Goal: Task Accomplishment & Management: Complete application form

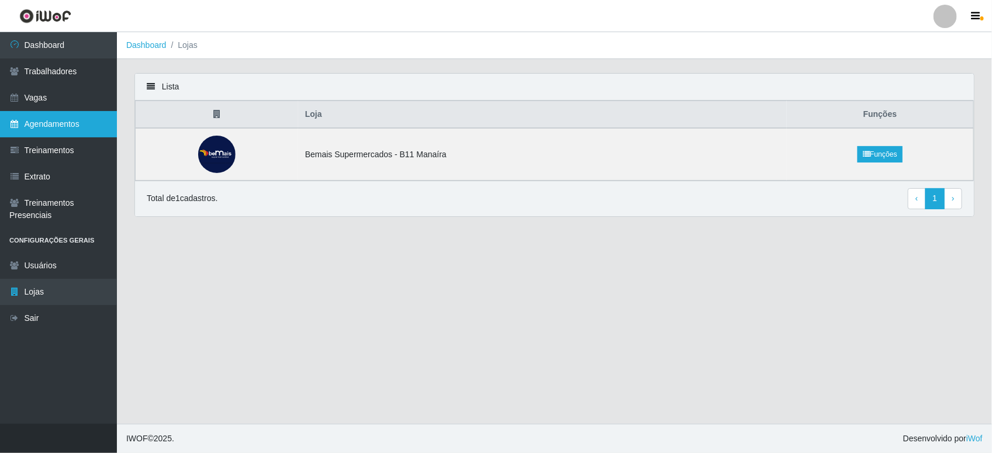
click at [74, 129] on link "Agendamentos" at bounding box center [58, 124] width 117 height 26
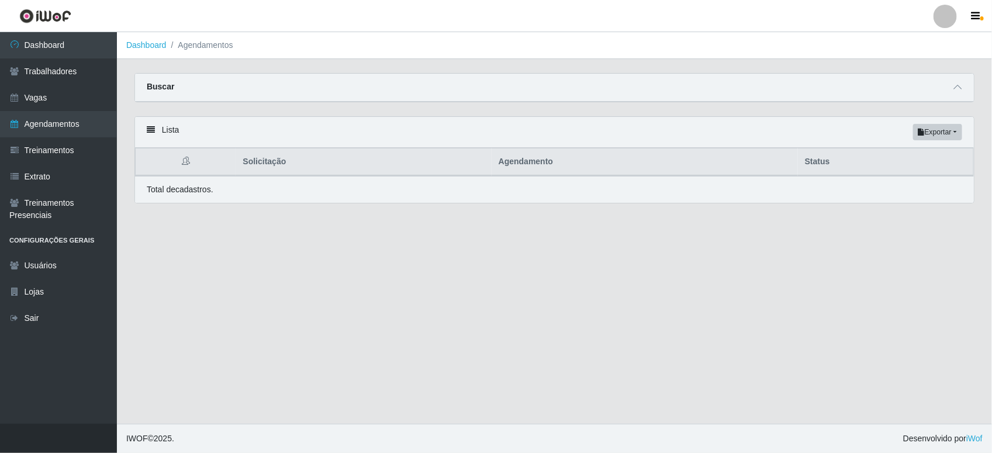
click at [150, 134] on icon at bounding box center [151, 130] width 8 height 8
click at [962, 86] on span at bounding box center [958, 87] width 14 height 13
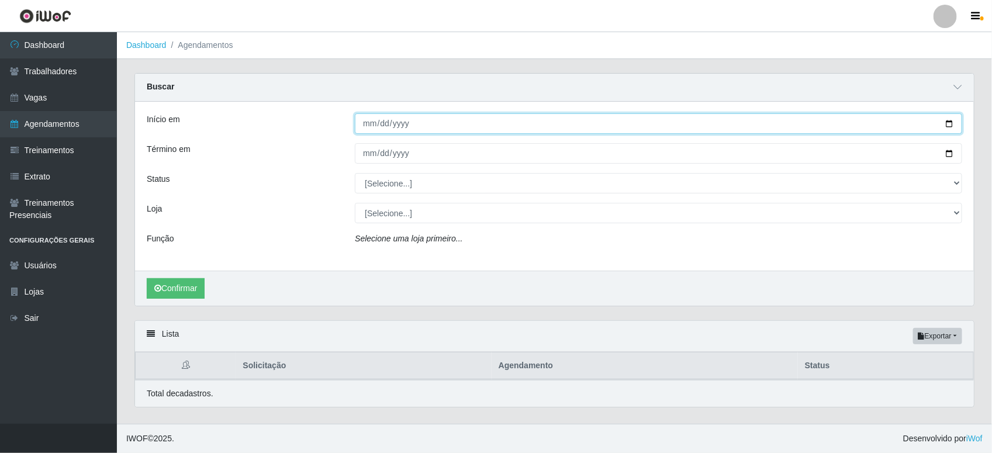
click at [544, 126] on input "Início em" at bounding box center [659, 123] width 608 height 20
click at [949, 120] on input "Início em" at bounding box center [659, 123] width 608 height 20
type input "2025-10-12"
click at [454, 144] on input "Término em" at bounding box center [659, 153] width 608 height 20
drag, startPoint x: 950, startPoint y: 152, endPoint x: 942, endPoint y: 164, distance: 14.3
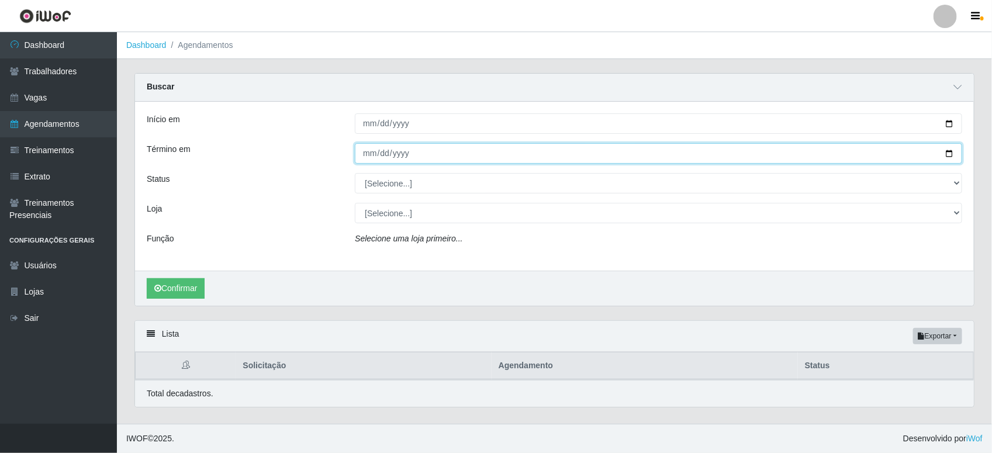
click at [951, 152] on input "Término em" at bounding box center [659, 153] width 608 height 20
type input "2025-10-12"
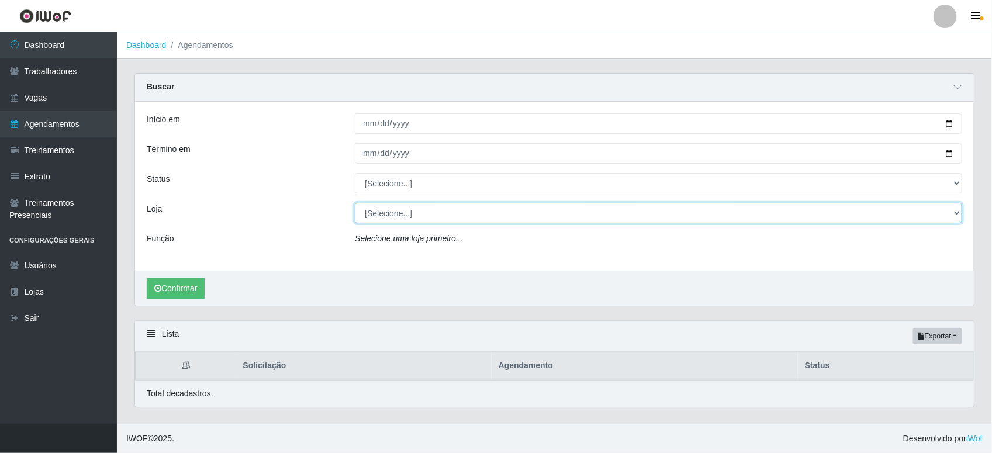
click at [442, 209] on select "[Selecione...] Bemais Supermercados - B11 Manaíra" at bounding box center [659, 213] width 608 height 20
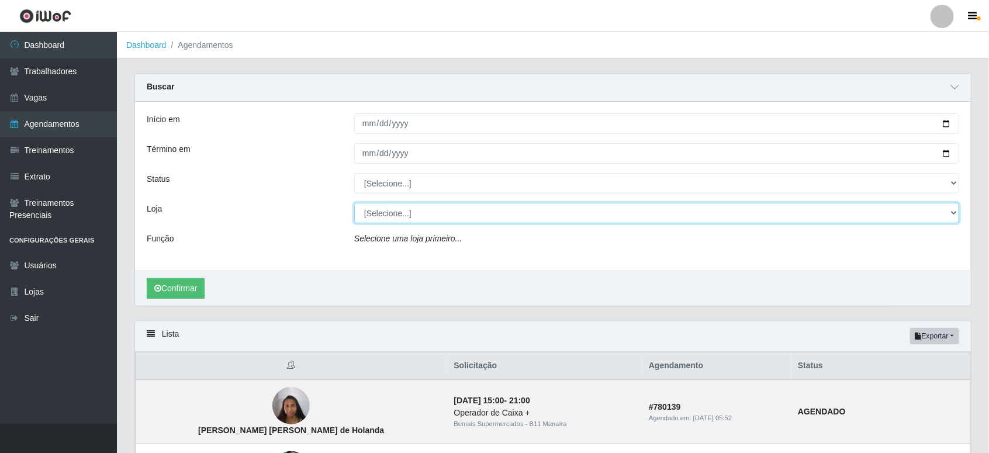
select select "409"
click at [354, 203] on select "[Selecione...] Bemais Supermercados - B11 Manaíra" at bounding box center [656, 213] width 605 height 20
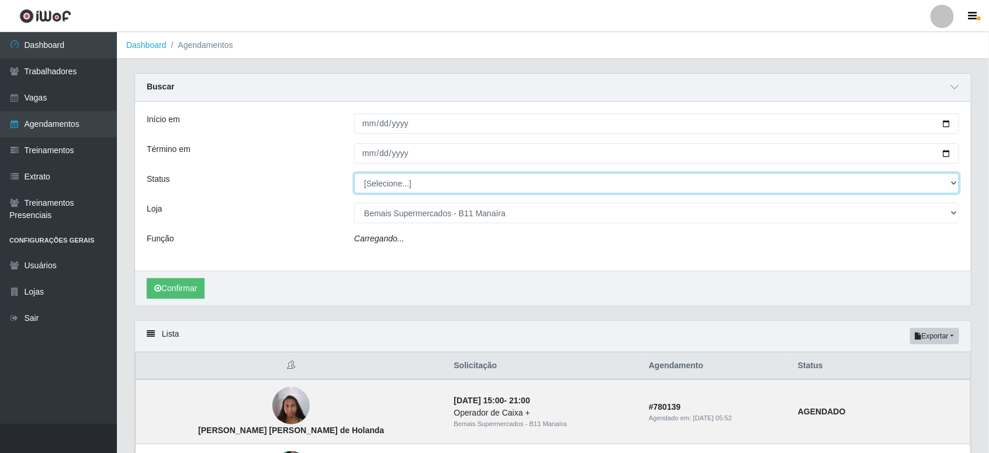
click at [467, 188] on select "[Selecione...] AGENDADO AGUARDANDO LIBERAR EM ANDAMENTO EM REVISÃO FINALIZADO C…" at bounding box center [656, 183] width 605 height 20
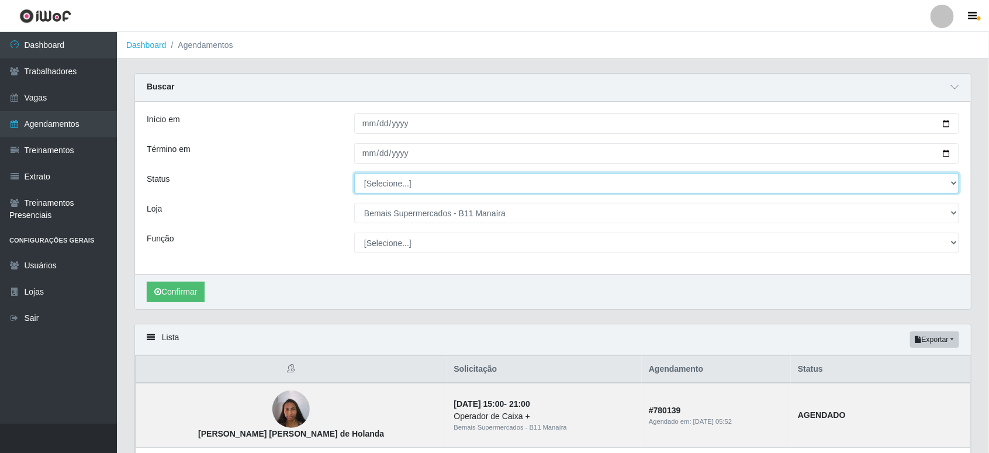
click at [354, 174] on select "[Selecione...] AGENDADO AGUARDANDO LIBERAR EM ANDAMENTO EM REVISÃO FINALIZADO C…" at bounding box center [656, 183] width 605 height 20
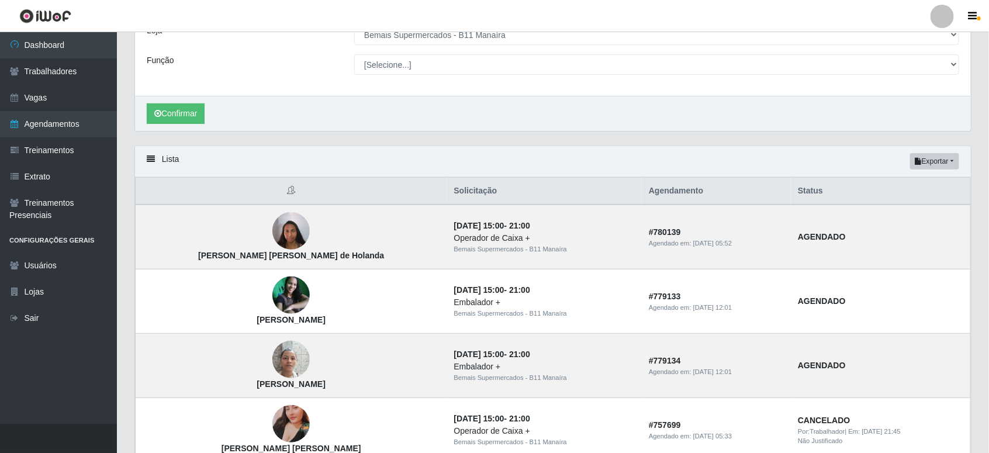
scroll to position [146, 0]
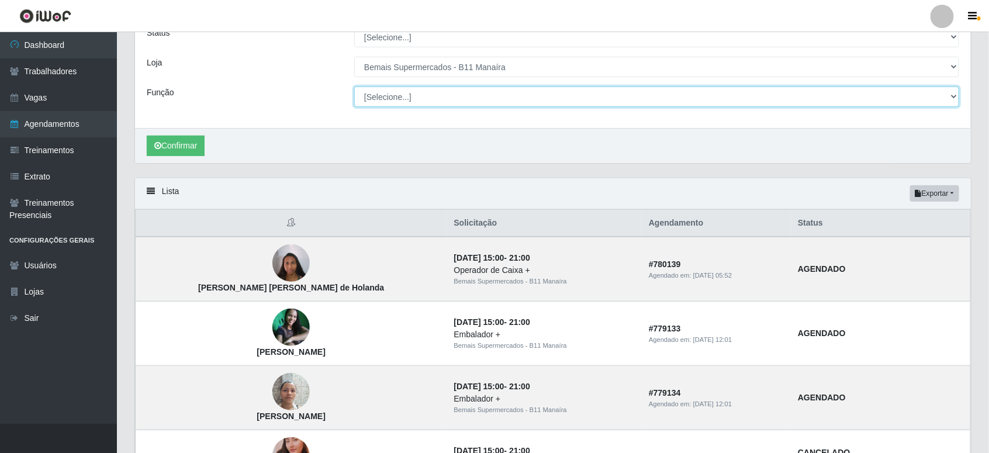
click at [472, 94] on select "[Selecione...] ASG ASG + ASG ++ Auxiliar de Estacionamento Auxiliar de Estacion…" at bounding box center [656, 97] width 605 height 20
click at [354, 87] on select "[Selecione...] ASG ASG + ASG ++ Auxiliar de Estacionamento Auxiliar de Estacion…" at bounding box center [656, 97] width 605 height 20
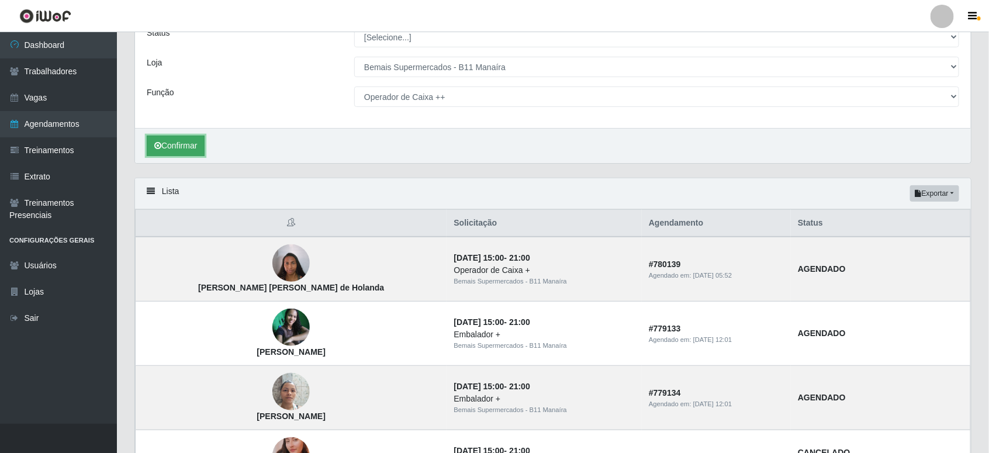
click at [199, 147] on button "Confirmar" at bounding box center [176, 146] width 58 height 20
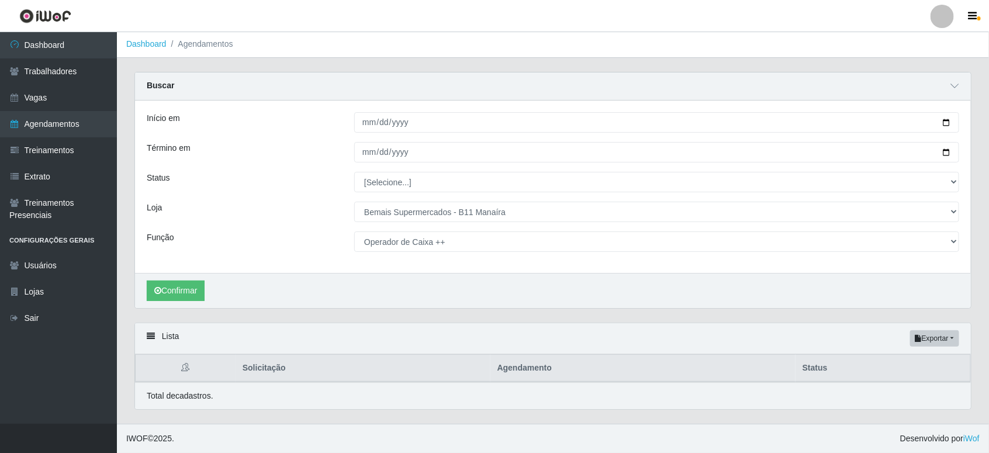
click at [147, 337] on icon at bounding box center [151, 336] width 8 height 8
click at [150, 335] on icon at bounding box center [151, 336] width 8 height 8
click at [148, 339] on icon at bounding box center [151, 336] width 8 height 8
click at [149, 338] on icon at bounding box center [151, 336] width 8 height 8
click at [150, 336] on icon at bounding box center [151, 336] width 8 height 8
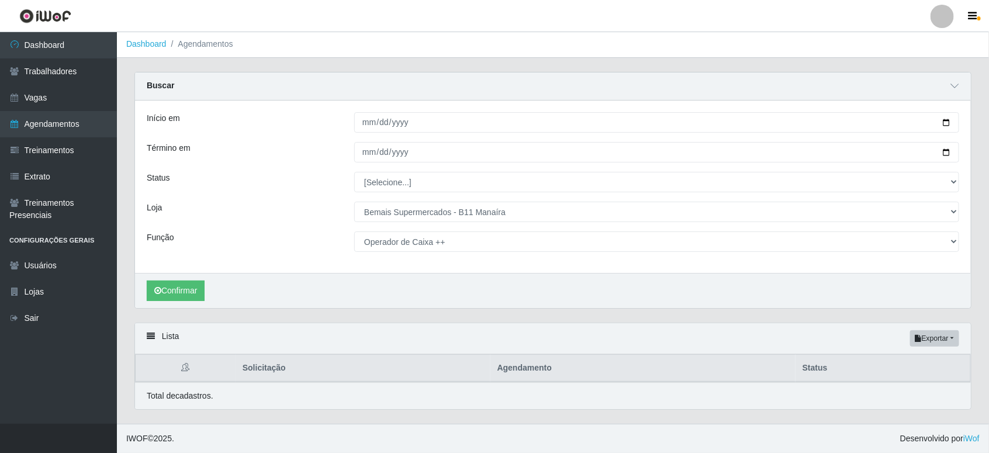
click at [160, 323] on div "Lista Exportar PDF Excel" at bounding box center [553, 338] width 836 height 31
click at [168, 334] on div "Lista Exportar PDF Excel" at bounding box center [553, 338] width 836 height 31
click at [171, 344] on div "Lista Exportar PDF Excel" at bounding box center [553, 338] width 836 height 31
click at [162, 341] on div "Lista Exportar PDF Excel" at bounding box center [553, 338] width 836 height 31
click at [153, 338] on icon at bounding box center [151, 336] width 8 height 8
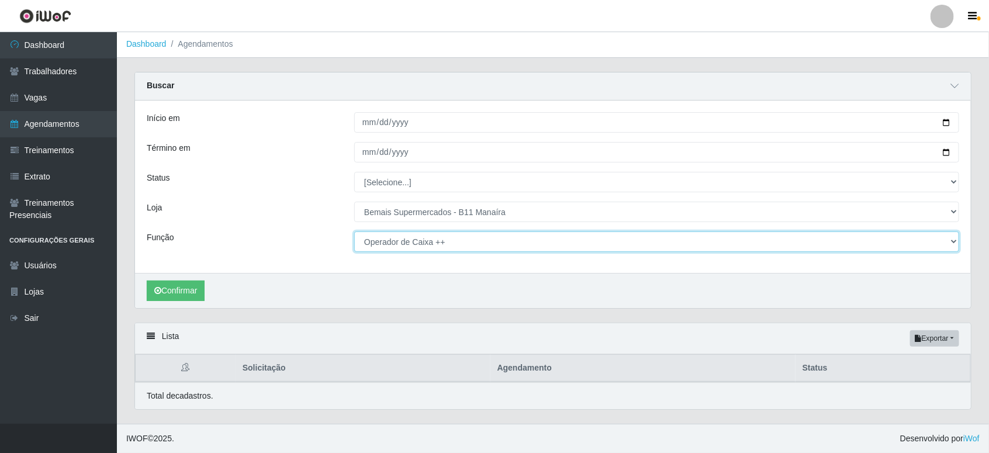
click at [430, 238] on select "[Selecione...] ASG ASG + ASG ++ Auxiliar de Estacionamento Auxiliar de Estacion…" at bounding box center [656, 242] width 605 height 20
select select "72"
click at [354, 232] on select "[Selecione...] ASG ASG + ASG ++ Auxiliar de Estacionamento Auxiliar de Estacion…" at bounding box center [656, 242] width 605 height 20
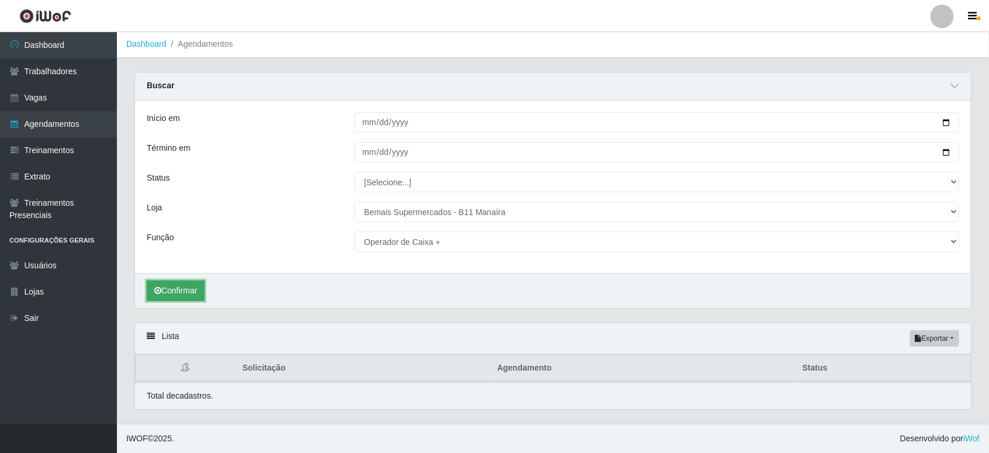
drag, startPoint x: 198, startPoint y: 294, endPoint x: 189, endPoint y: 295, distance: 8.9
click at [196, 295] on button "Confirmar" at bounding box center [176, 291] width 58 height 20
click at [174, 295] on button "Confirmar" at bounding box center [176, 291] width 58 height 20
click at [152, 336] on icon at bounding box center [151, 336] width 8 height 8
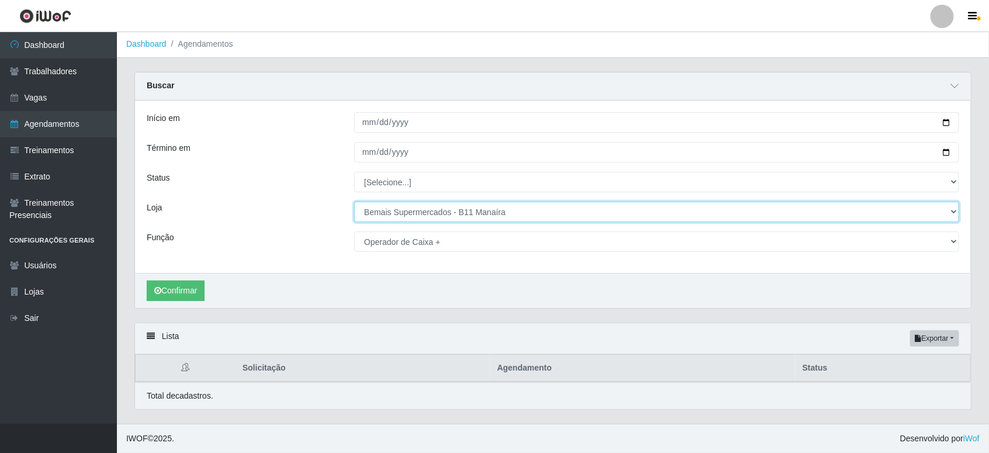
click at [465, 202] on select "[Selecione...] Bemais Supermercados - B11 Manaíra" at bounding box center [656, 212] width 605 height 20
click at [354, 202] on select "[Selecione...] Bemais Supermercados - B11 Manaíra" at bounding box center [656, 212] width 605 height 20
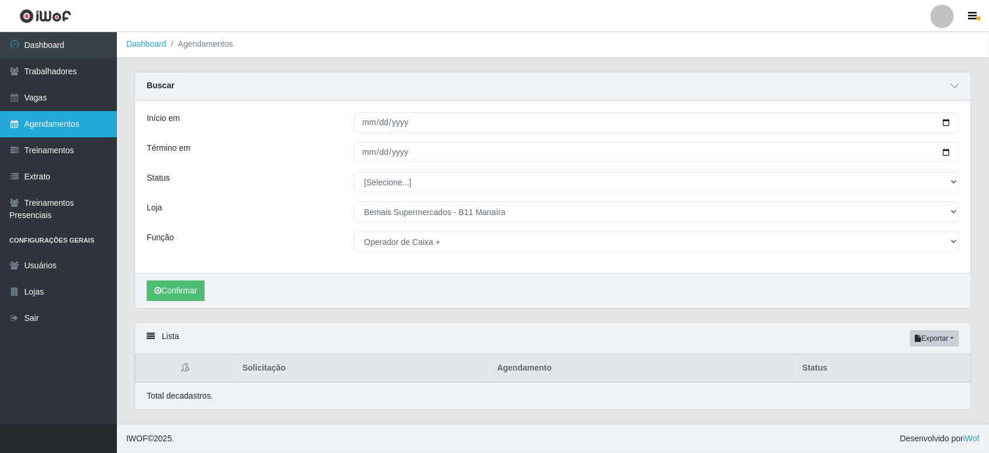
click at [19, 123] on icon at bounding box center [14, 124] width 11 height 8
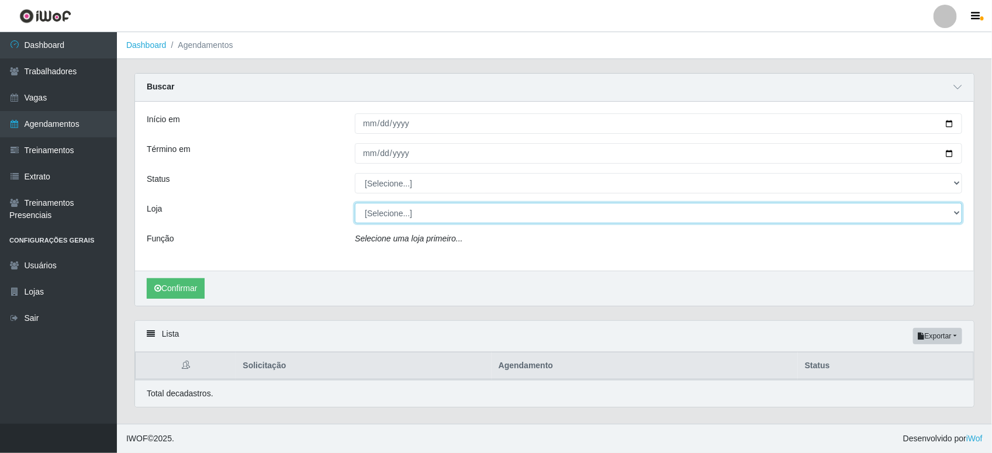
click at [428, 210] on select "[Selecione...] Bemais Supermercados - B11 Manaíra" at bounding box center [659, 213] width 608 height 20
select select "409"
click at [355, 203] on select "[Selecione...] Bemais Supermercados - B11 Manaíra" at bounding box center [659, 213] width 608 height 20
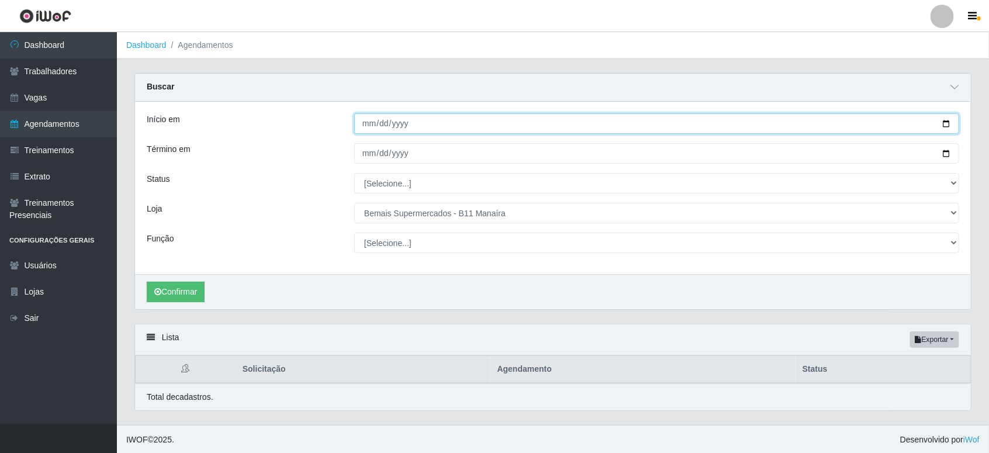
click at [948, 120] on input "Início em" at bounding box center [656, 123] width 605 height 20
type input "2025-10-12"
drag, startPoint x: 195, startPoint y: 296, endPoint x: 150, endPoint y: 317, distance: 50.0
click at [193, 298] on button "Confirmar" at bounding box center [176, 292] width 58 height 20
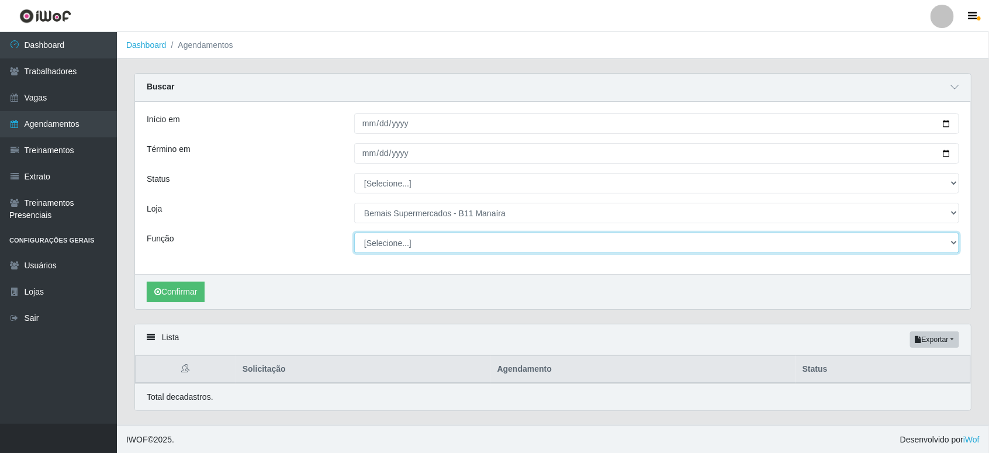
click at [393, 252] on select "[Selecione...] ASG ASG + ASG ++ Auxiliar de Estacionamento Auxiliar de Estacion…" at bounding box center [656, 243] width 605 height 20
select select "73"
click at [354, 233] on select "[Selecione...] ASG ASG + ASG ++ Auxiliar de Estacionamento Auxiliar de Estacion…" at bounding box center [656, 243] width 605 height 20
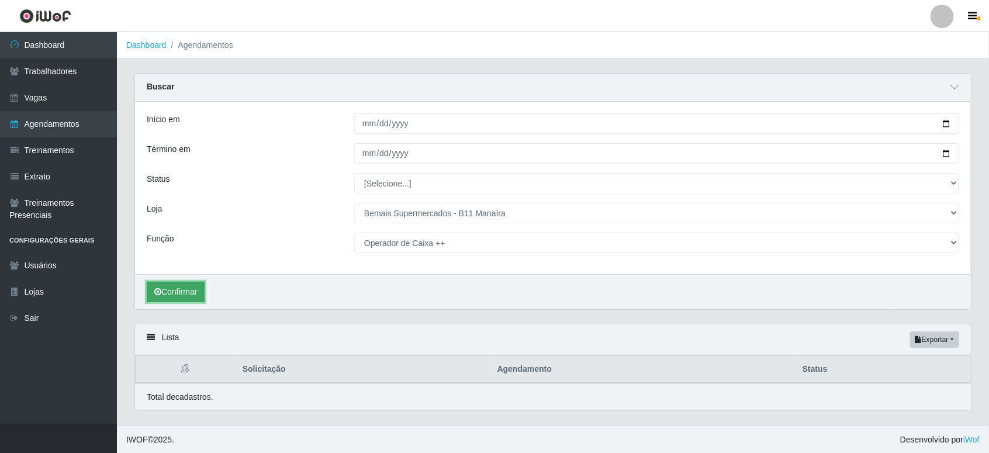
click at [198, 284] on button "Confirmar" at bounding box center [176, 292] width 58 height 20
click at [158, 334] on div "Lista Exportar PDF Excel" at bounding box center [553, 338] width 836 height 31
click at [153, 334] on icon at bounding box center [151, 336] width 8 height 8
click at [154, 333] on icon at bounding box center [151, 336] width 8 height 8
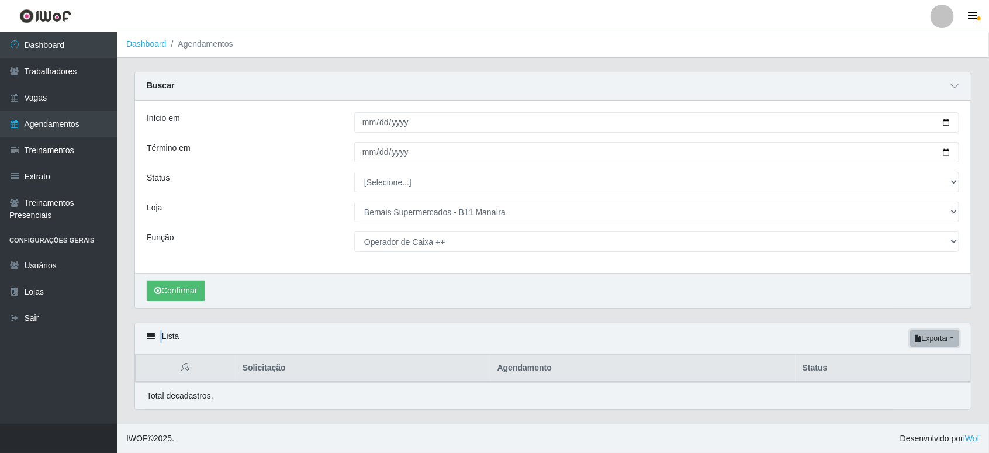
click at [943, 340] on button "Exportar" at bounding box center [934, 338] width 49 height 16
click at [816, 317] on div "Carregando... Buscar Início em 2025-10-12 Término em Status [Selecione...] AGEN…" at bounding box center [553, 197] width 855 height 251
drag, startPoint x: 151, startPoint y: 333, endPoint x: 150, endPoint y: 320, distance: 13.5
click at [150, 333] on icon at bounding box center [151, 336] width 8 height 8
click at [175, 290] on button "Confirmar" at bounding box center [176, 291] width 58 height 20
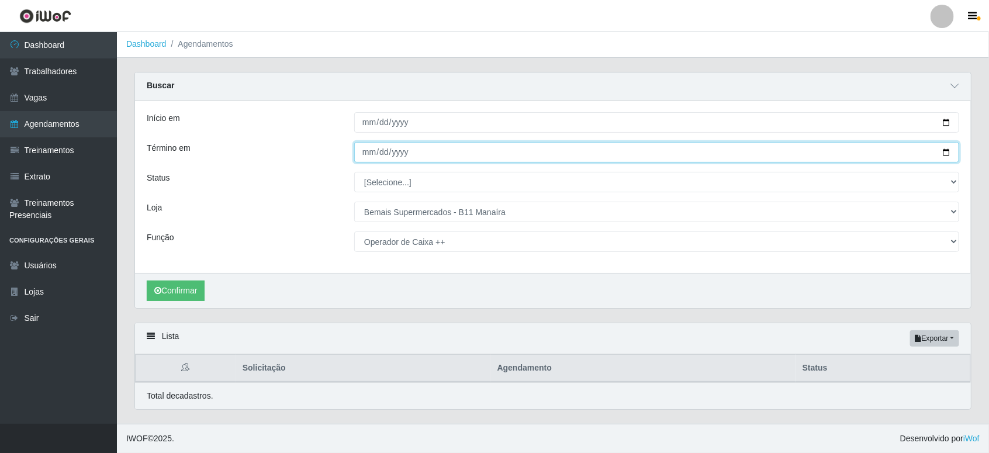
click at [947, 153] on input "Término em" at bounding box center [656, 152] width 605 height 20
type input "2025-10-12"
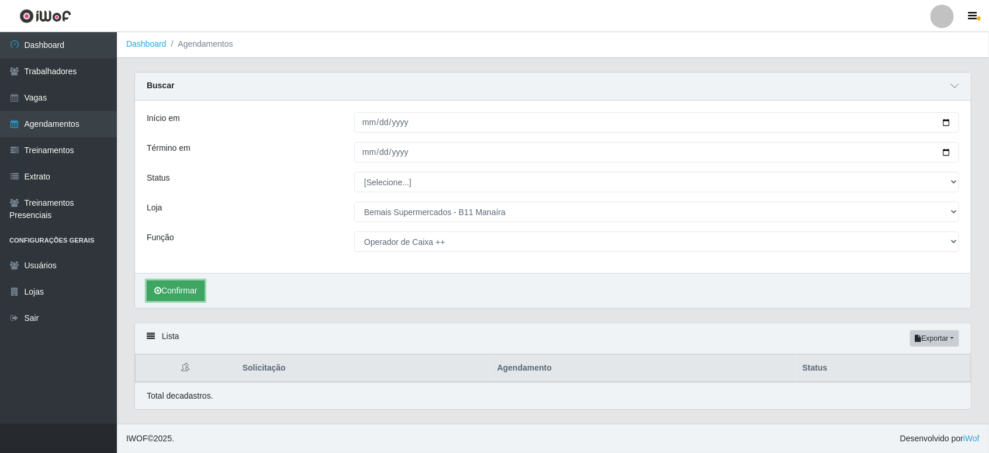
click at [178, 285] on button "Confirmar" at bounding box center [176, 291] width 58 height 20
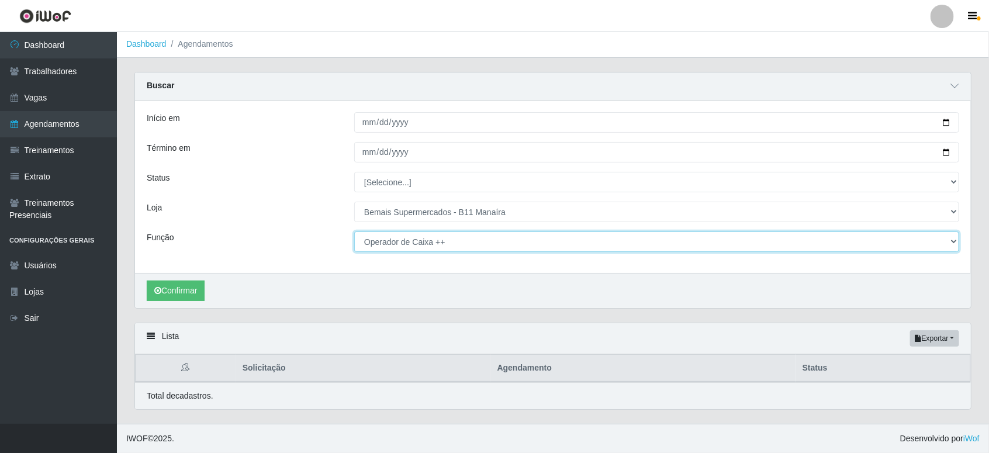
click at [431, 241] on select "[Selecione...] ASG ASG + ASG ++ Auxiliar de Estacionamento Auxiliar de Estacion…" at bounding box center [656, 242] width 605 height 20
click at [354, 232] on select "[Selecione...] ASG ASG + ASG ++ Auxiliar de Estacionamento Auxiliar de Estacion…" at bounding box center [656, 242] width 605 height 20
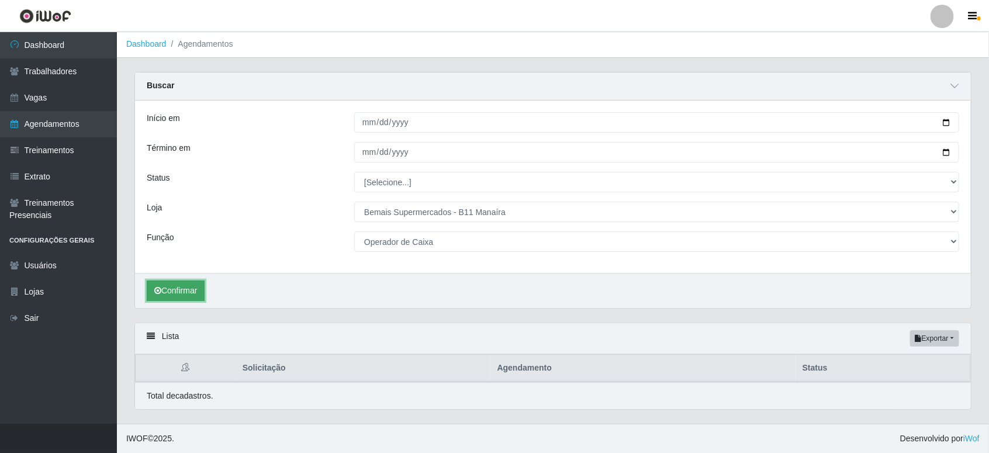
click at [179, 290] on button "Confirmar" at bounding box center [176, 291] width 58 height 20
click at [151, 332] on icon at bounding box center [151, 336] width 8 height 8
click at [150, 339] on icon at bounding box center [151, 336] width 8 height 8
click at [153, 334] on icon at bounding box center [151, 336] width 8 height 8
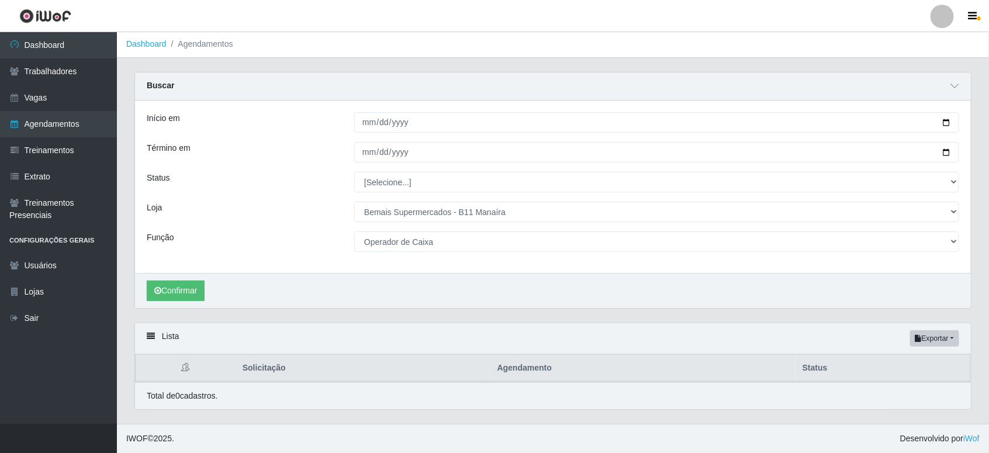
click at [173, 339] on div "Lista Exportar PDF Excel" at bounding box center [553, 338] width 836 height 31
click at [148, 340] on icon at bounding box center [151, 336] width 8 height 8
click at [196, 288] on button "Confirmar" at bounding box center [176, 291] width 58 height 20
click at [182, 290] on button "Confirmar" at bounding box center [176, 291] width 58 height 20
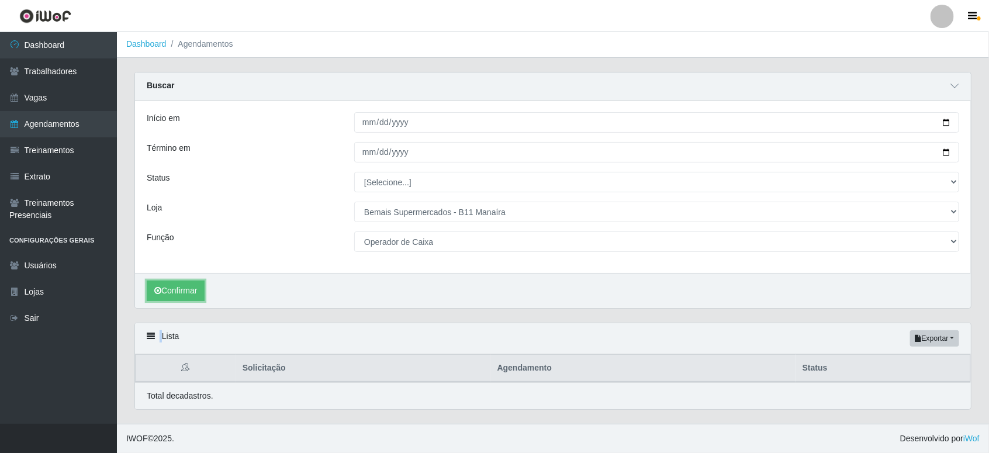
scroll to position [0, 0]
click at [167, 301] on button "Confirmar" at bounding box center [176, 292] width 58 height 20
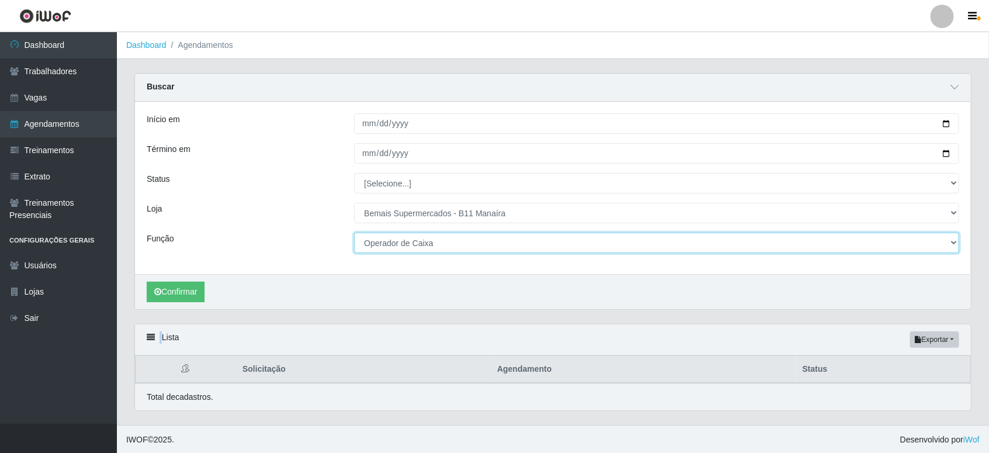
click at [442, 244] on select "[Selecione...] ASG ASG + ASG ++ Auxiliar de Estacionamento Auxiliar de Estacion…" at bounding box center [656, 243] width 605 height 20
click at [427, 244] on select "[Selecione...] ASG ASG + ASG ++ Auxiliar de Estacionamento Auxiliar de Estacion…" at bounding box center [656, 242] width 605 height 20
click at [354, 232] on select "[Selecione...] ASG ASG + ASG ++ Auxiliar de Estacionamento Auxiliar de Estacion…" at bounding box center [656, 242] width 605 height 20
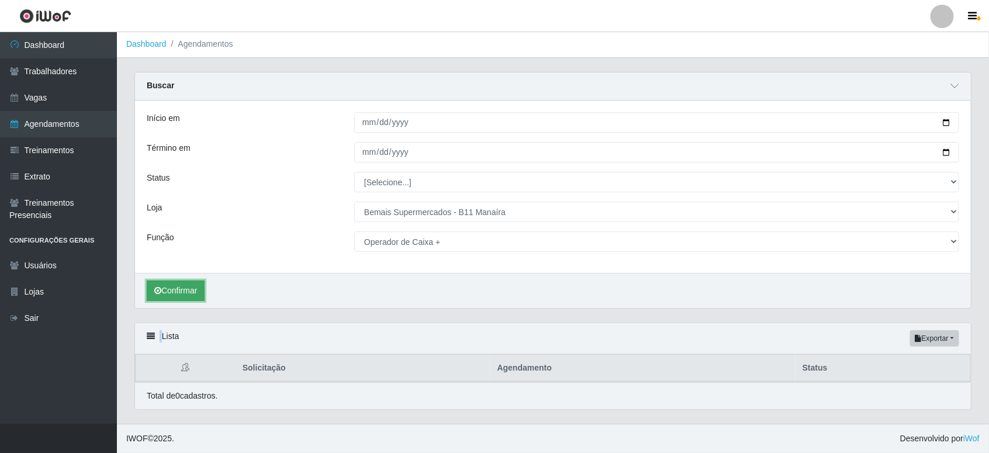
click at [182, 291] on button "Confirmar" at bounding box center [176, 291] width 58 height 20
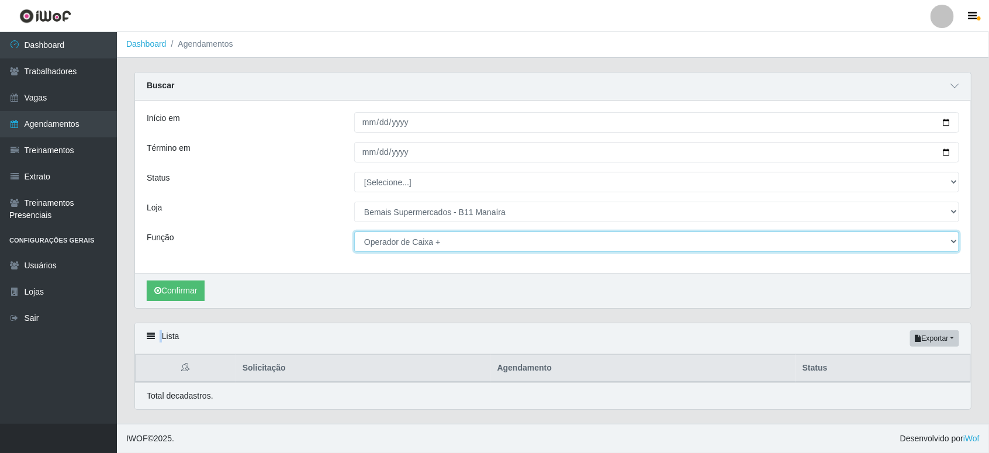
click at [440, 241] on select "[Selecione...] ASG ASG + ASG ++ Auxiliar de Estacionamento Auxiliar de Estacion…" at bounding box center [656, 242] width 605 height 20
select select "73"
click at [354, 232] on select "[Selecione...] ASG ASG + ASG ++ Auxiliar de Estacionamento Auxiliar de Estacion…" at bounding box center [656, 242] width 605 height 20
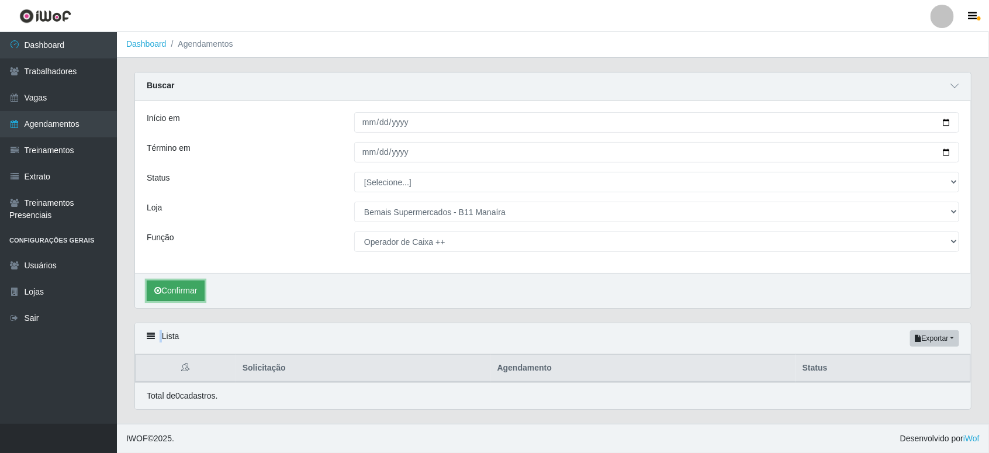
click at [180, 294] on button "Confirmar" at bounding box center [176, 291] width 58 height 20
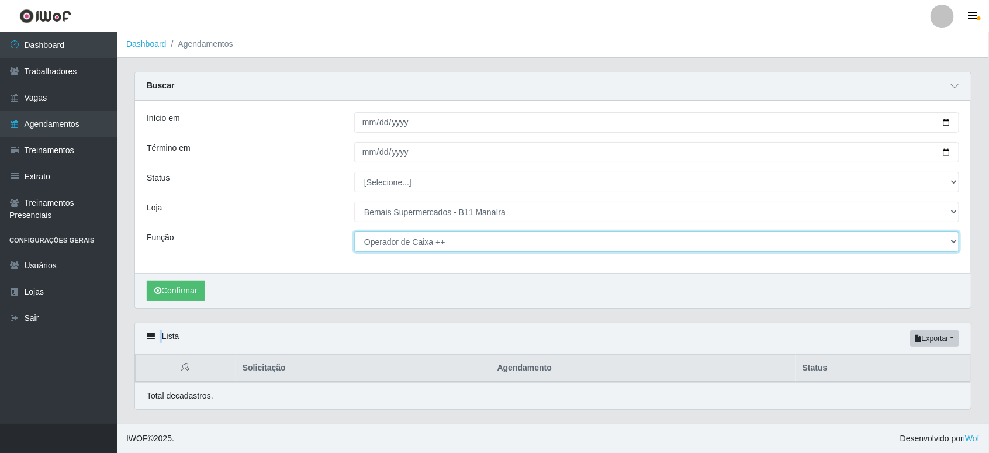
click at [460, 247] on select "[Selecione...] ASG ASG + ASG ++ Auxiliar de Estacionamento Auxiliar de Estacion…" at bounding box center [656, 242] width 605 height 20
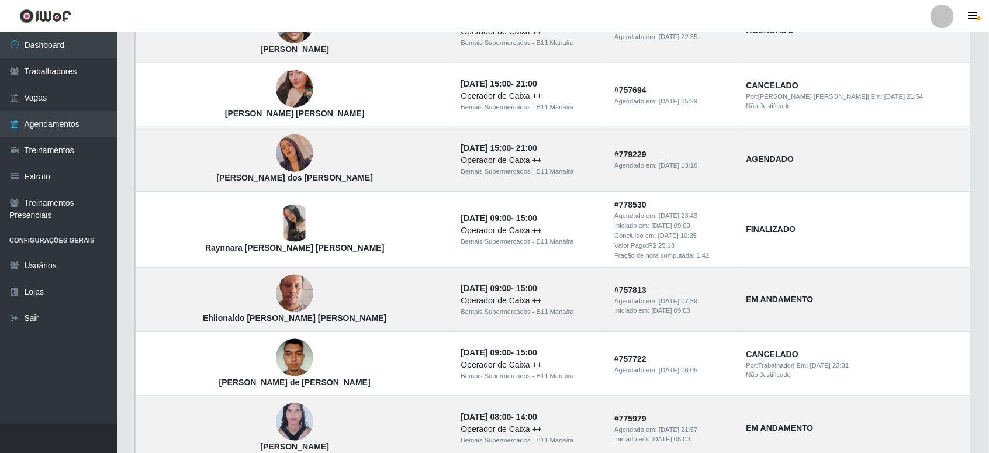
scroll to position [515, 0]
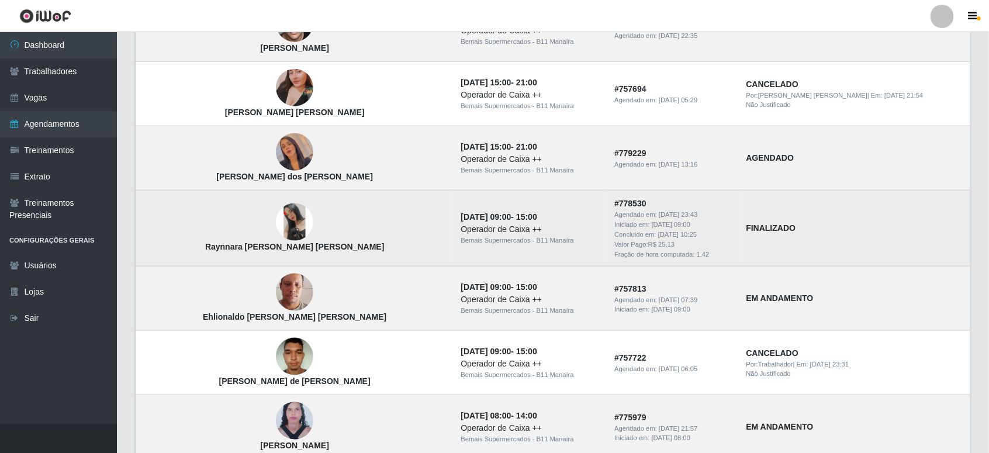
click at [296, 233] on td "Raynnara Santana de Oliveira Silva" at bounding box center [295, 229] width 319 height 76
drag, startPoint x: 296, startPoint y: 233, endPoint x: 365, endPoint y: 240, distance: 69.4
click at [365, 240] on td "Raynnara Santana de Oliveira Silva" at bounding box center [295, 229] width 319 height 76
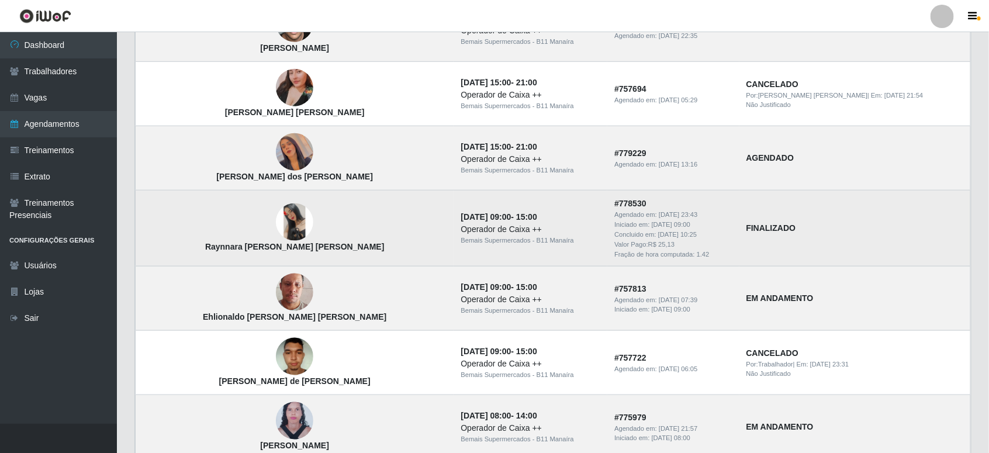
click at [732, 251] on div "Fração de hora computada: 1.42" at bounding box center [674, 255] width 118 height 10
click at [276, 218] on img at bounding box center [294, 221] width 37 height 37
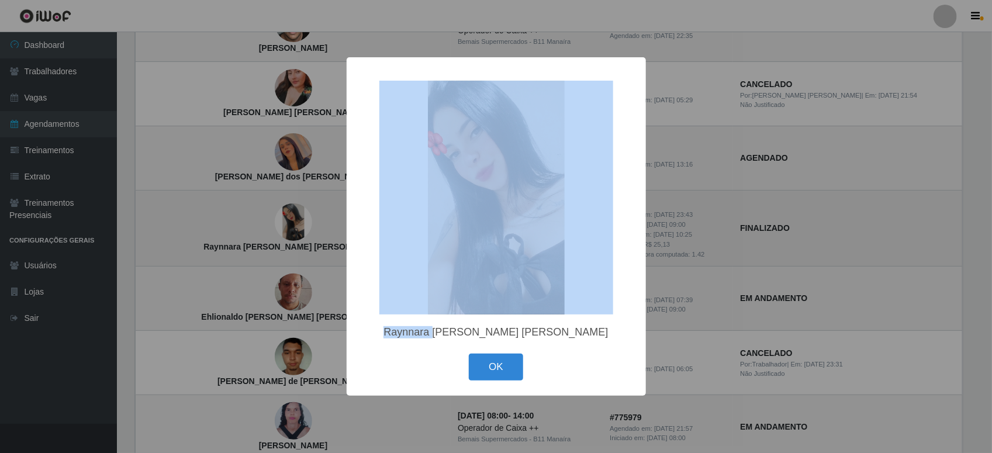
click at [261, 218] on div "× Raynnara Santana de Oliveira Silva OK Cancel" at bounding box center [496, 226] width 992 height 453
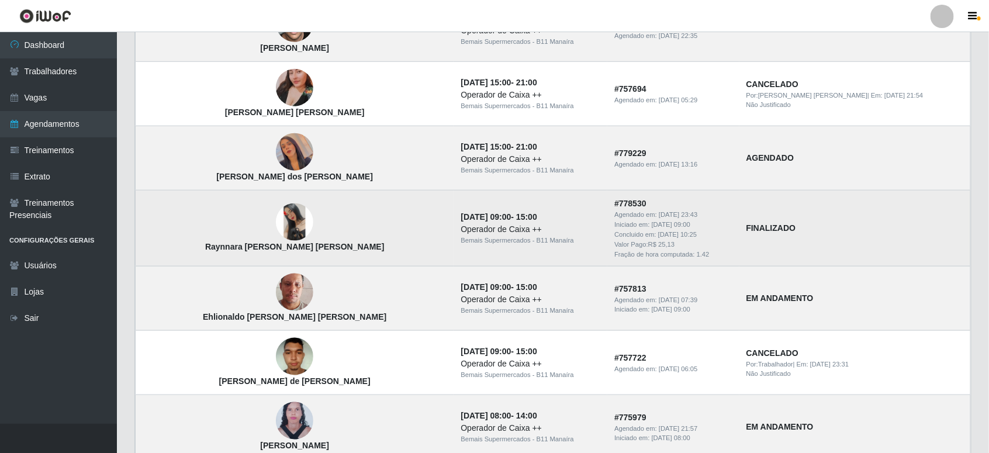
drag, startPoint x: 261, startPoint y: 218, endPoint x: 320, endPoint y: 246, distance: 65.4
click at [320, 249] on strong "Raynnara Santana de Oliveira Silva" at bounding box center [295, 246] width 180 height 9
click at [276, 216] on img at bounding box center [294, 221] width 37 height 37
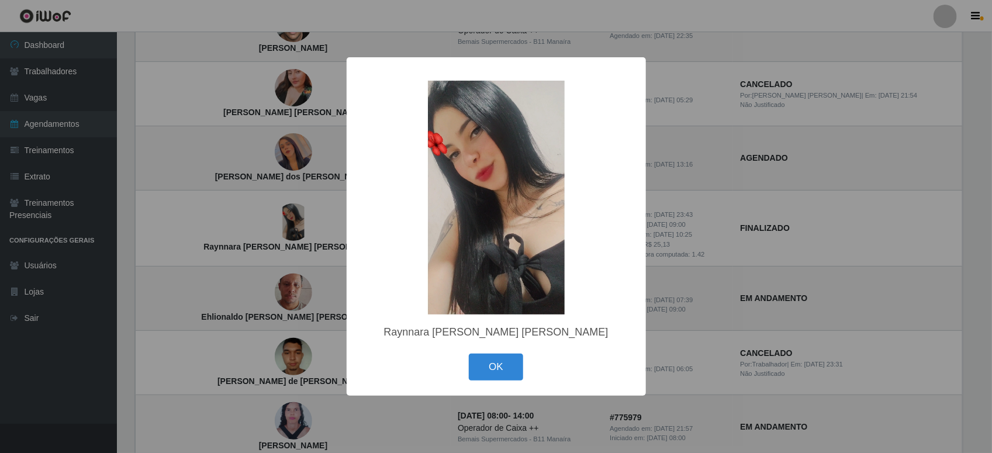
click at [732, 270] on div "× Raynnara Santana de Oliveira Silva OK Cancel" at bounding box center [496, 226] width 992 height 453
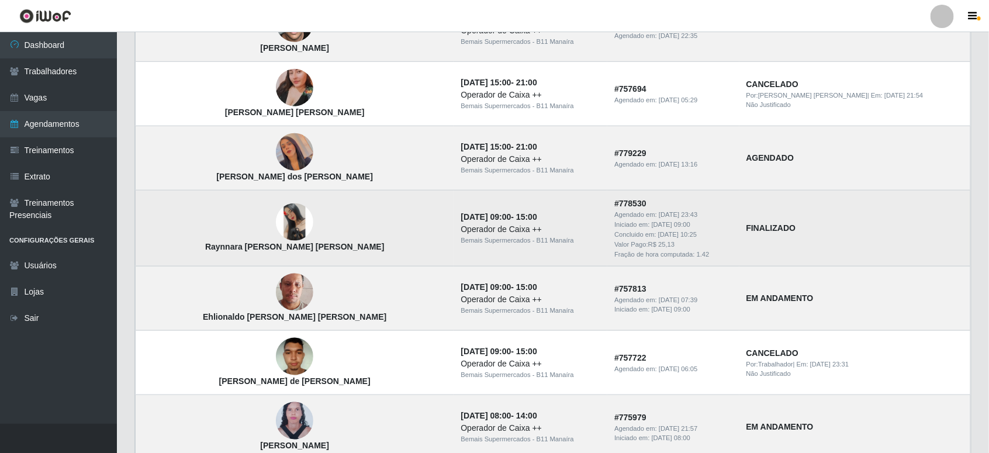
click at [370, 241] on td "Raynnara Santana de Oliveira Silva" at bounding box center [295, 229] width 319 height 76
drag, startPoint x: 370, startPoint y: 241, endPoint x: 492, endPoint y: 251, distance: 122.0
click at [492, 251] on td "12/10/2025, 09:00 - 15:00 Operador de Caixa ++ Bemais Supermercados - B11 Manaí…" at bounding box center [531, 229] width 154 height 76
drag, startPoint x: 492, startPoint y: 251, endPoint x: 538, endPoint y: 250, distance: 46.2
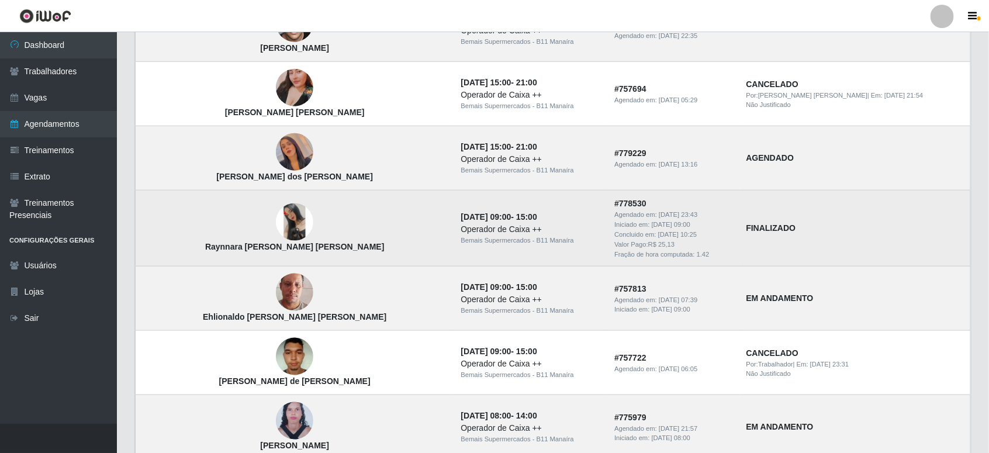
click at [538, 250] on td "12/10/2025, 09:00 - 15:00 Operador de Caixa ++ Bemais Supermercados - B11 Manaí…" at bounding box center [531, 229] width 154 height 76
drag, startPoint x: 329, startPoint y: 233, endPoint x: 298, endPoint y: 226, distance: 31.1
click at [298, 226] on td "Raynnara Santana de Oliveira Silva" at bounding box center [295, 229] width 319 height 76
click at [302, 226] on td "Raynnara Santana de Oliveira Silva" at bounding box center [295, 229] width 319 height 76
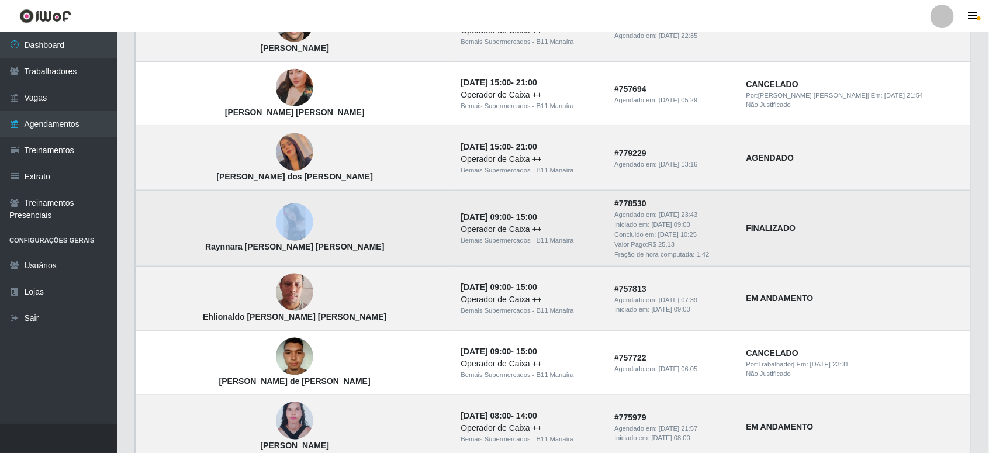
click at [303, 226] on td "Raynnara Santana de Oliveira Silva" at bounding box center [295, 229] width 319 height 76
drag, startPoint x: 303, startPoint y: 226, endPoint x: 358, endPoint y: 244, distance: 58.4
click at [358, 244] on td "Raynnara Santana de Oliveira Silva" at bounding box center [295, 229] width 319 height 76
click at [338, 223] on td "Raynnara Santana de Oliveira Silva" at bounding box center [295, 229] width 319 height 76
click at [335, 223] on td "Raynnara Santana de Oliveira Silva" at bounding box center [295, 229] width 319 height 76
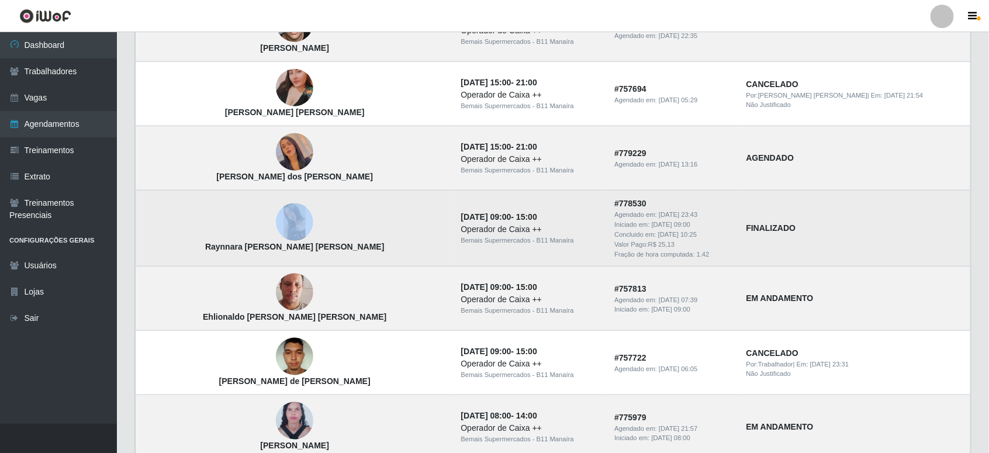
click at [334, 223] on td "Raynnara Santana de Oliveira Silva" at bounding box center [295, 229] width 319 height 76
drag, startPoint x: 334, startPoint y: 223, endPoint x: 309, endPoint y: 215, distance: 27.0
click at [309, 215] on td "Raynnara Santana de Oliveira Silva" at bounding box center [295, 229] width 319 height 76
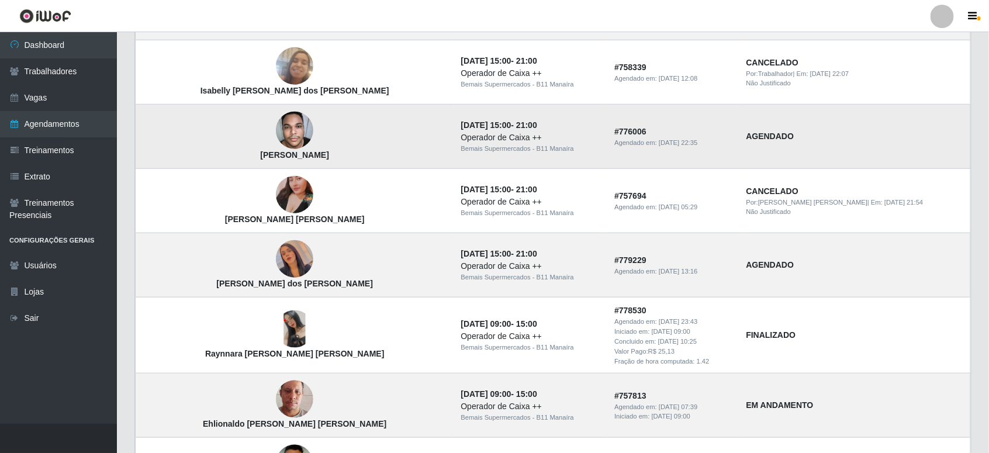
scroll to position [441, 0]
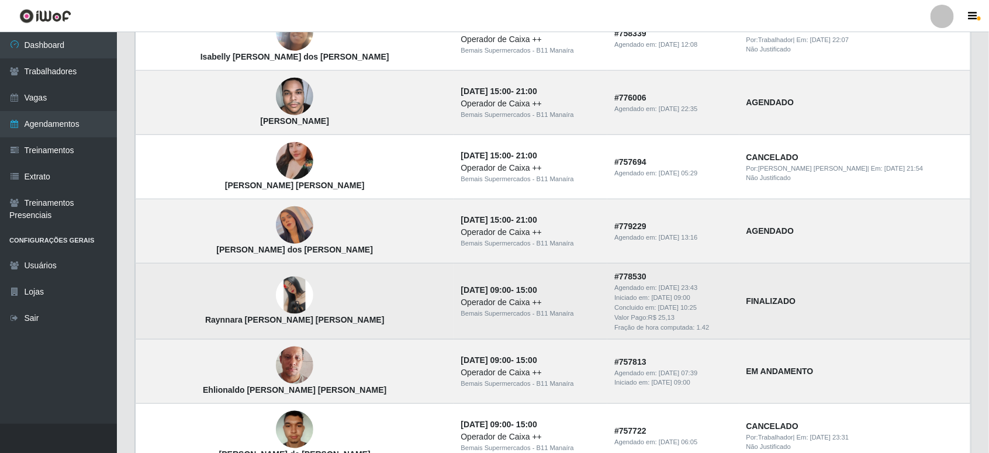
click at [276, 305] on img at bounding box center [294, 295] width 37 height 37
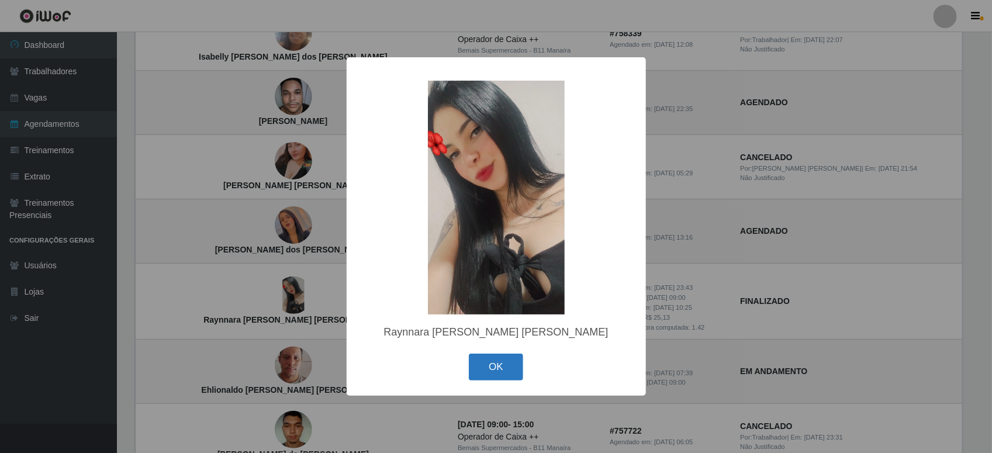
click at [490, 358] on button "OK" at bounding box center [496, 367] width 54 height 27
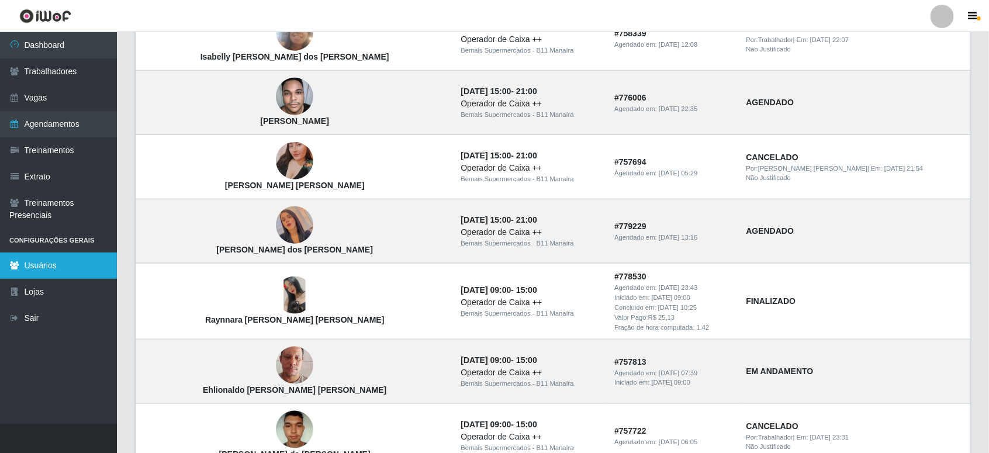
click at [48, 270] on link "Usuários" at bounding box center [58, 266] width 117 height 26
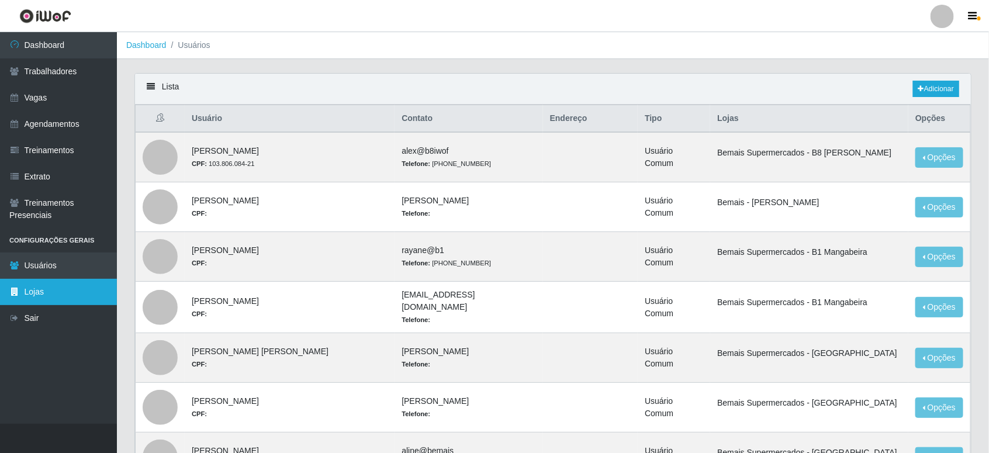
click at [70, 291] on link "Lojas" at bounding box center [58, 292] width 117 height 26
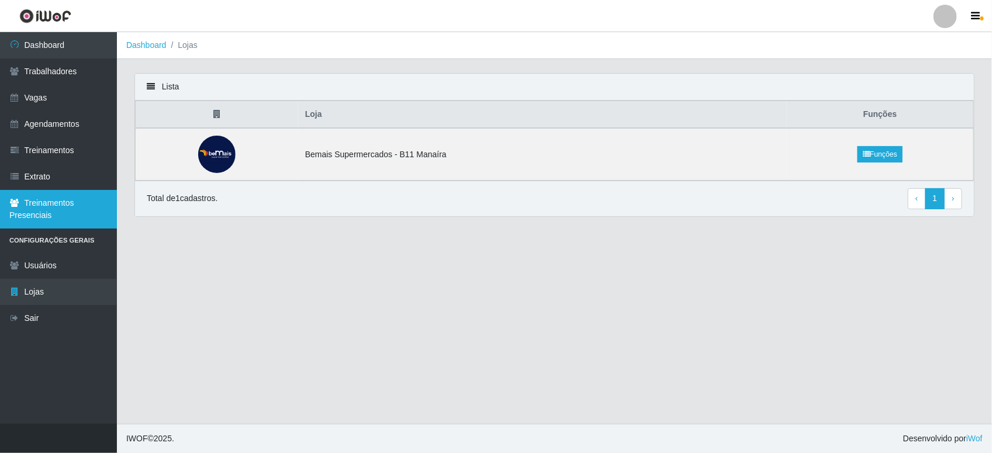
click at [60, 208] on link "Treinamentos Presenciais" at bounding box center [58, 209] width 117 height 39
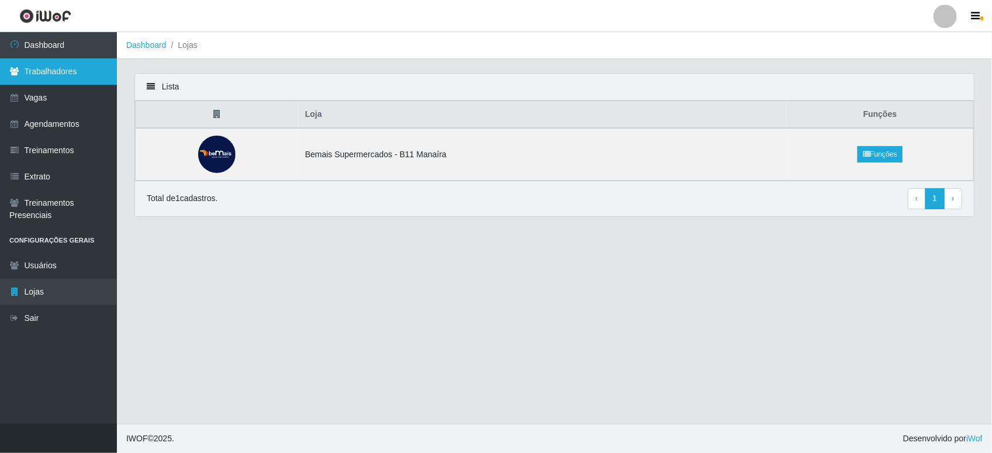
click at [27, 68] on link "Trabalhadores" at bounding box center [58, 71] width 117 height 26
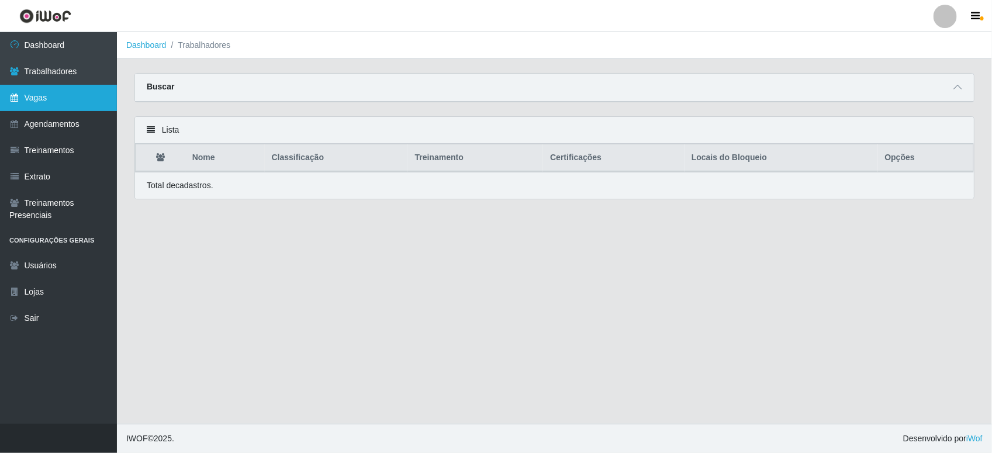
click at [31, 95] on link "Vagas" at bounding box center [58, 98] width 117 height 26
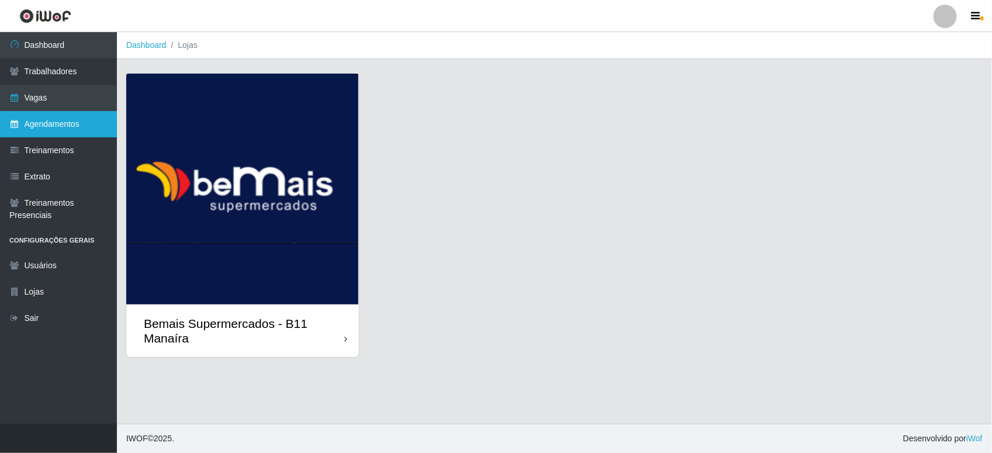
click at [50, 122] on link "Agendamentos" at bounding box center [58, 124] width 117 height 26
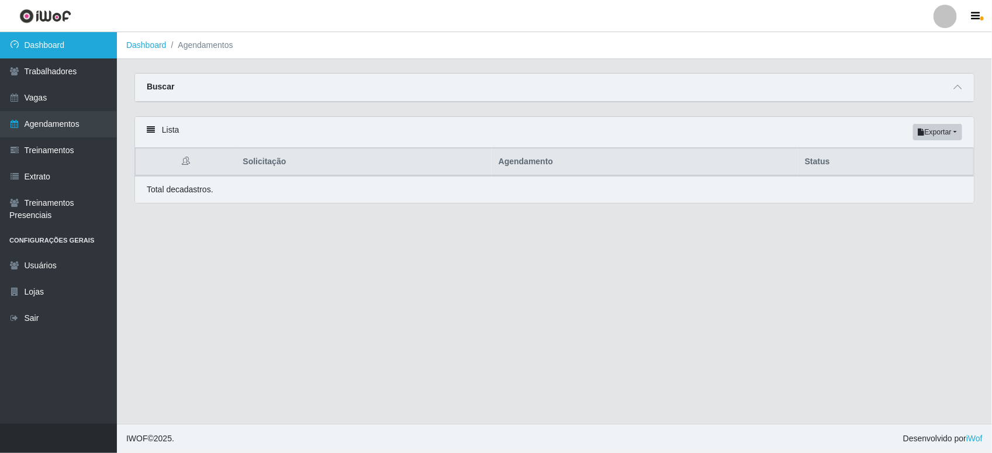
click at [85, 47] on link "Dashboard" at bounding box center [58, 45] width 117 height 26
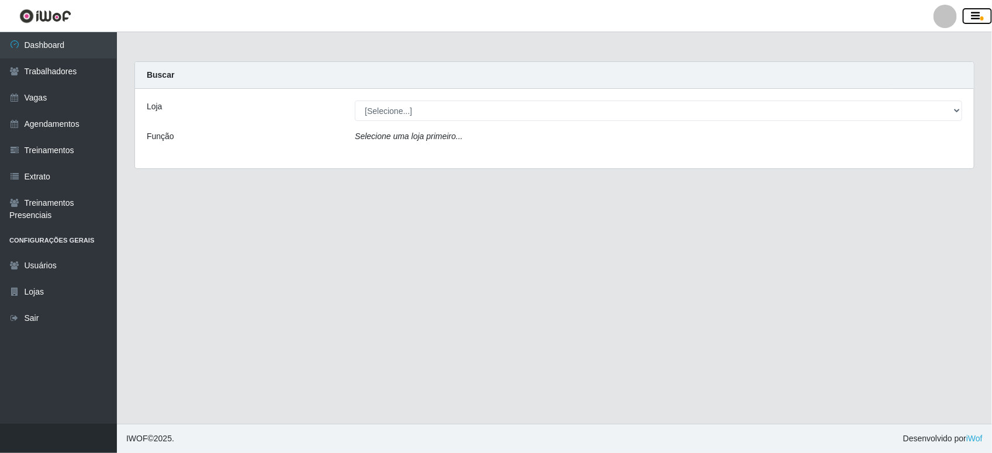
click at [980, 12] on icon "button" at bounding box center [976, 16] width 9 height 11
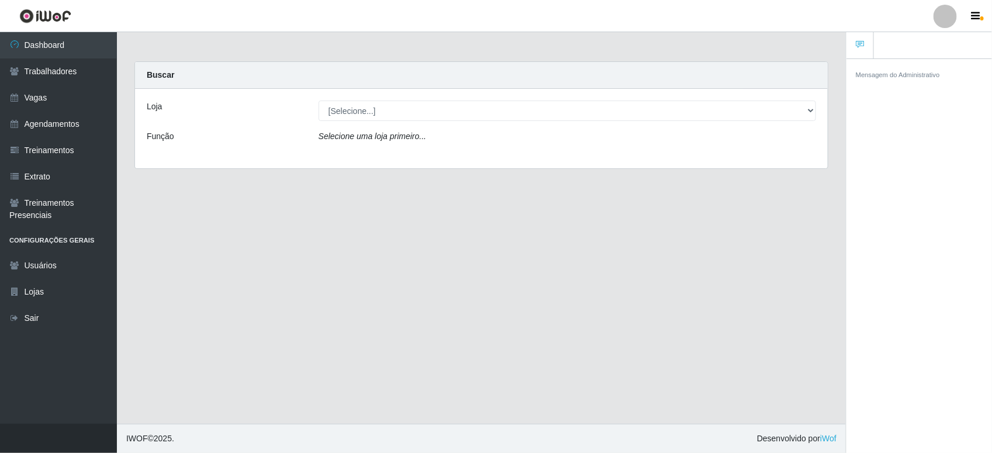
click at [933, 69] on div "Mensagem do Administrativo" at bounding box center [919, 74] width 127 height 12
click at [951, 6] on div at bounding box center [945, 16] width 23 height 23
click at [933, 43] on button "Perfil" at bounding box center [922, 42] width 105 height 25
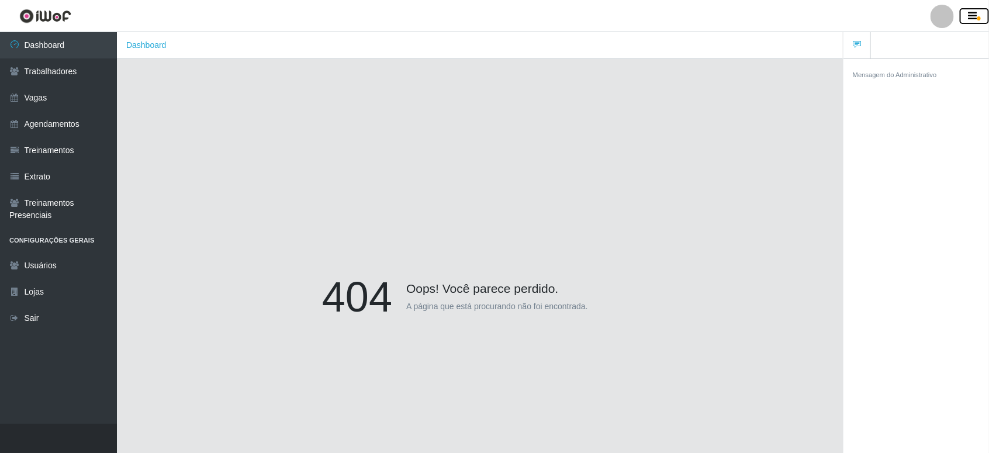
click at [977, 16] on icon "button" at bounding box center [973, 16] width 9 height 11
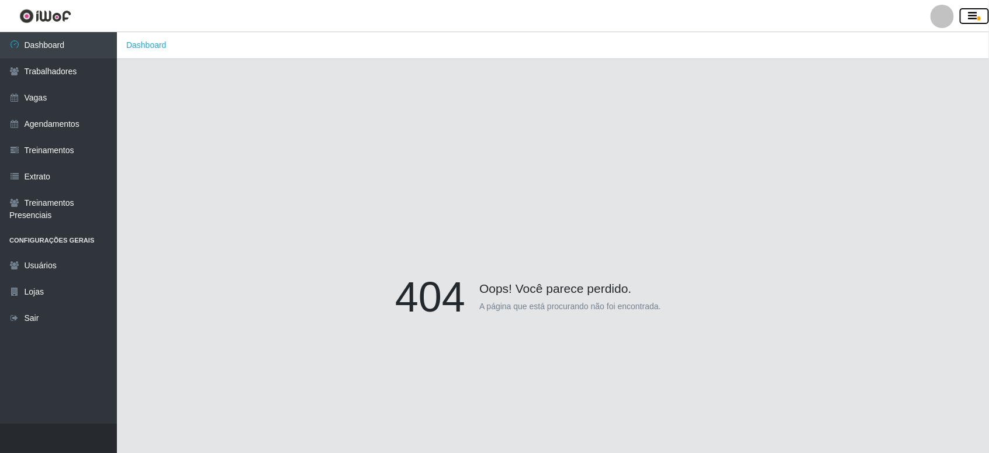
click at [971, 12] on icon "button" at bounding box center [973, 16] width 9 height 11
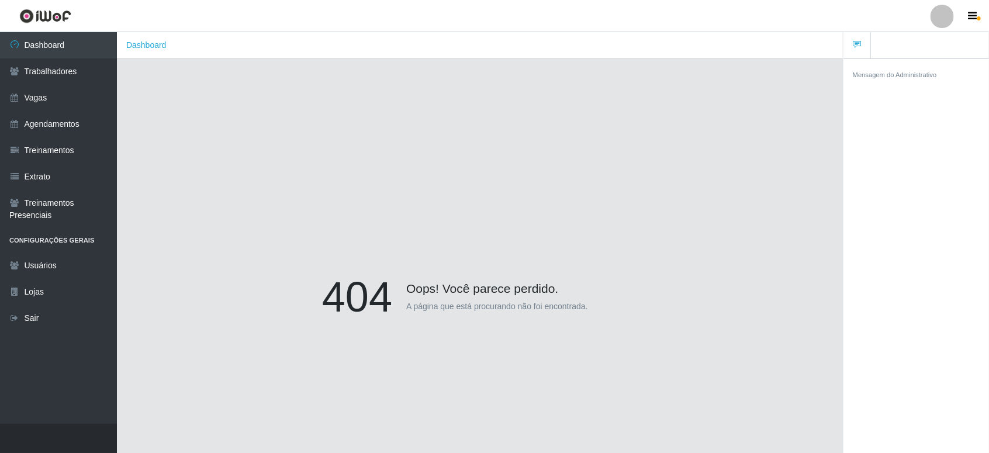
click at [945, 15] on div at bounding box center [942, 16] width 23 height 23
click at [709, 102] on div "404 Oops! Você parece perdido. A página que está procurando não foi encontrada." at bounding box center [479, 299] width 691 height 453
click at [29, 35] on link "Dashboard" at bounding box center [58, 45] width 117 height 26
